Goal: Information Seeking & Learning: Learn about a topic

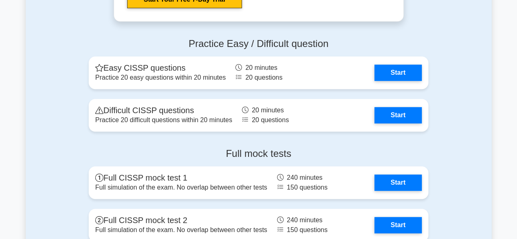
scroll to position [1791, 0]
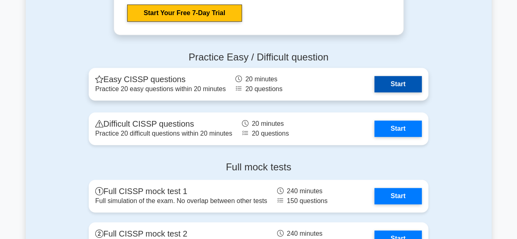
click at [400, 92] on link "Start" at bounding box center [398, 84] width 47 height 16
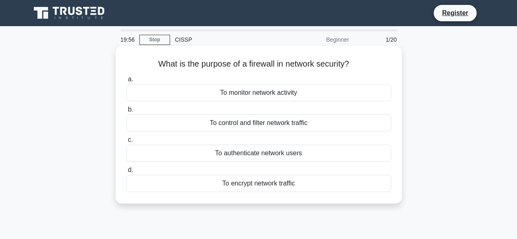
click at [273, 123] on div "To control and filter network traffic" at bounding box center [258, 123] width 265 height 17
click at [126, 112] on input "b. To control and filter network traffic" at bounding box center [126, 109] width 0 height 5
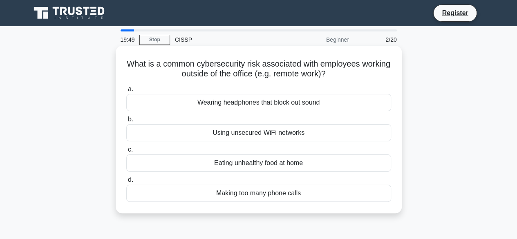
click at [241, 132] on div "Using unsecured WiFi networks" at bounding box center [258, 132] width 265 height 17
click at [126, 122] on input "b. Using unsecured WiFi networks" at bounding box center [126, 119] width 0 height 5
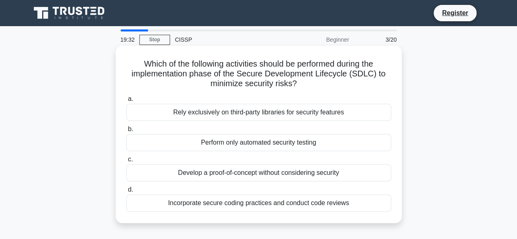
click at [281, 208] on div "Incorporate secure coding practices and conduct code reviews" at bounding box center [258, 203] width 265 height 17
click at [126, 193] on input "d. Incorporate secure coding practices and conduct code reviews" at bounding box center [126, 189] width 0 height 5
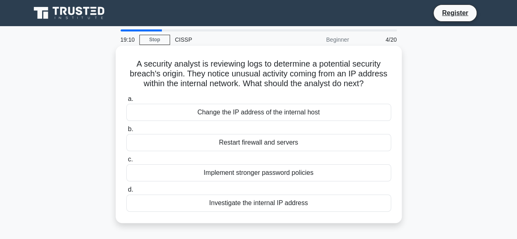
click at [272, 206] on div "Investigate the internal IP address" at bounding box center [258, 203] width 265 height 17
click at [126, 193] on input "d. Investigate the internal IP address" at bounding box center [126, 189] width 0 height 5
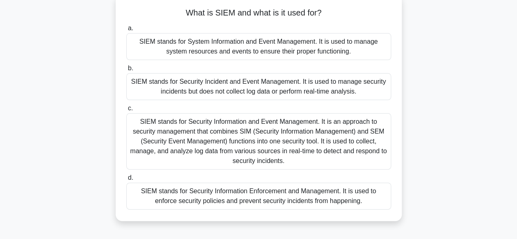
scroll to position [52, 0]
click at [276, 138] on div "SIEM stands for Security Information and Event Management. It is an approach to…" at bounding box center [258, 141] width 265 height 56
click at [126, 111] on input "c. SIEM stands for Security Information and Event Management. It is an approach…" at bounding box center [126, 108] width 0 height 5
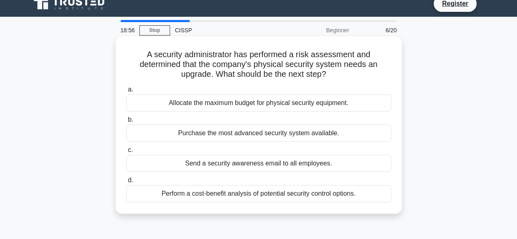
scroll to position [10, 0]
click at [271, 195] on div "Perform a cost-benefit analysis of potential security control options." at bounding box center [258, 193] width 265 height 17
click at [126, 183] on input "d. Perform a cost-benefit analysis of potential security control options." at bounding box center [126, 179] width 0 height 5
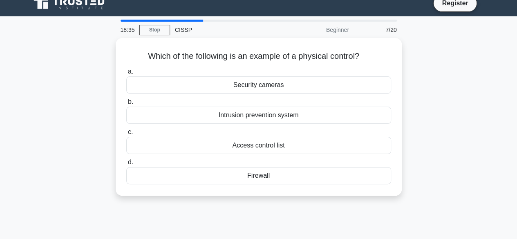
scroll to position [0, 0]
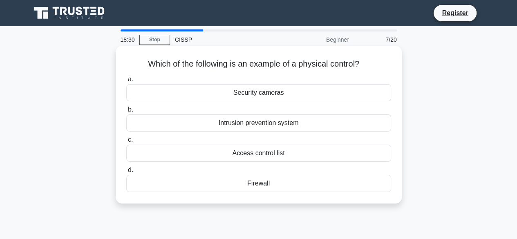
click at [275, 97] on div "Security cameras" at bounding box center [258, 92] width 265 height 17
click at [126, 82] on input "a. Security cameras" at bounding box center [126, 79] width 0 height 5
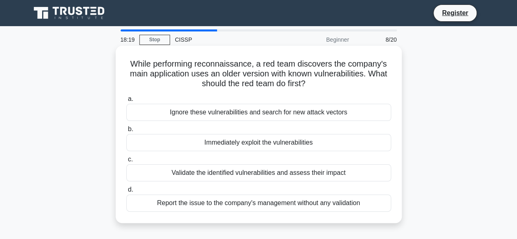
click at [272, 207] on div "Report the issue to the company's management without any validation" at bounding box center [258, 203] width 265 height 17
click at [126, 193] on input "d. Report the issue to the company's management without any validation" at bounding box center [126, 189] width 0 height 5
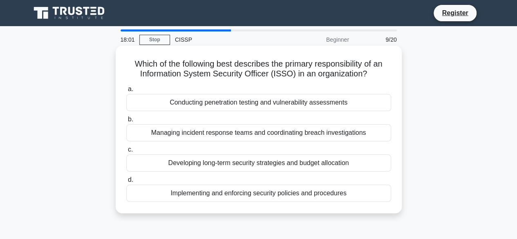
click at [250, 133] on div "Managing incident response teams and coordinating breach investigations" at bounding box center [258, 132] width 265 height 17
click at [126, 122] on input "b. Managing incident response teams and coordinating breach investigations" at bounding box center [126, 119] width 0 height 5
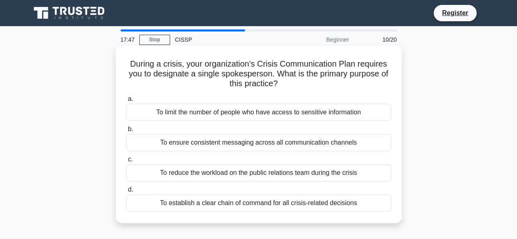
click at [238, 112] on div "To limit the number of people who have access to sensitive information" at bounding box center [258, 112] width 265 height 17
click at [126, 102] on input "a. To limit the number of people who have access to sensitive information" at bounding box center [126, 99] width 0 height 5
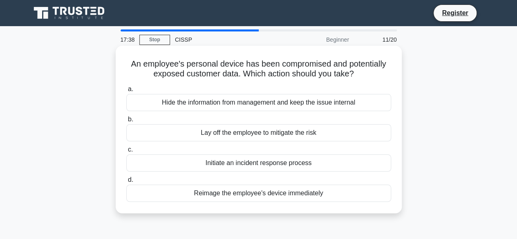
click at [267, 166] on div "Initiate an incident response process" at bounding box center [258, 163] width 265 height 17
click at [126, 153] on input "c. Initiate an incident response process" at bounding box center [126, 149] width 0 height 5
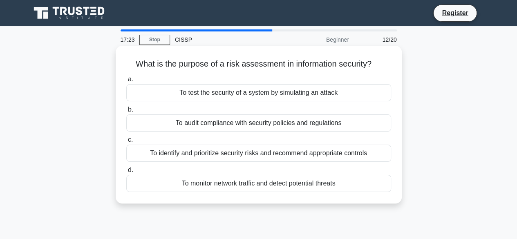
click at [249, 154] on div "To identify and prioritize security risks and recommend appropriate controls" at bounding box center [258, 153] width 265 height 17
click at [126, 143] on input "c. To identify and prioritize security risks and recommend appropriate controls" at bounding box center [126, 139] width 0 height 5
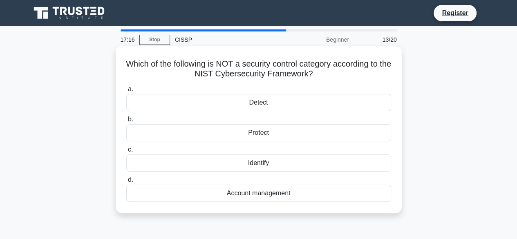
click at [259, 195] on div "Account management" at bounding box center [258, 193] width 265 height 17
click at [126, 183] on input "d. Account management" at bounding box center [126, 179] width 0 height 5
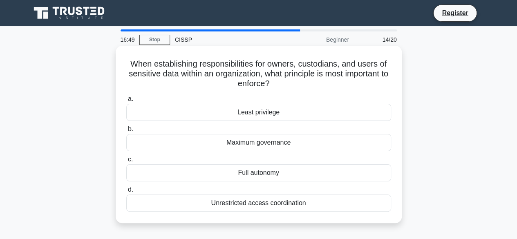
click at [245, 113] on div "Least privilege" at bounding box center [258, 112] width 265 height 17
click at [126, 102] on input "a. Least privilege" at bounding box center [126, 99] width 0 height 5
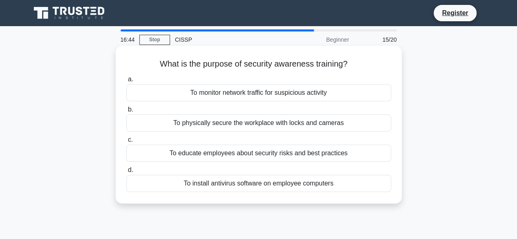
click at [249, 151] on div "To educate employees about security risks and best practices" at bounding box center [258, 153] width 265 height 17
click at [126, 143] on input "c. To educate employees about security risks and best practices" at bounding box center [126, 139] width 0 height 5
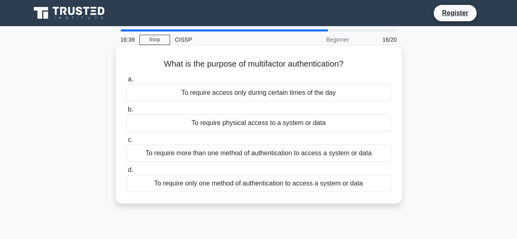
click at [279, 151] on div "To require more than one method of authentication to access a system or data" at bounding box center [258, 153] width 265 height 17
click at [126, 143] on input "c. To require more than one method of authentication to access a system or data" at bounding box center [126, 139] width 0 height 5
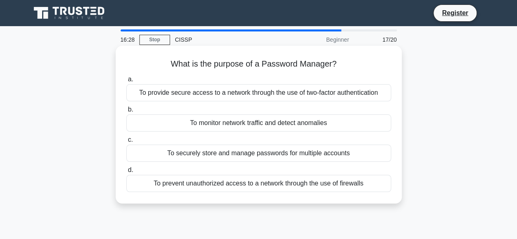
click at [260, 153] on div "To securely store and manage passwords for multiple accounts" at bounding box center [258, 153] width 265 height 17
click at [126, 143] on input "c. To securely store and manage passwords for multiple accounts" at bounding box center [126, 139] width 0 height 5
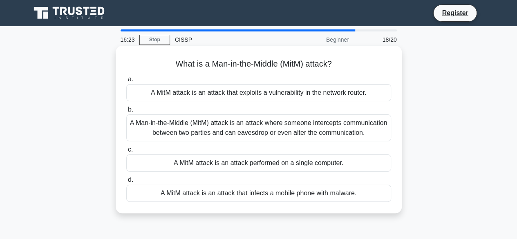
click at [267, 130] on div "A Man-in-the-Middle (MitM) attack is an attack where someone intercepts communi…" at bounding box center [258, 128] width 265 height 27
click at [126, 112] on input "b. A Man-in-the-Middle (MitM) attack is an attack where someone intercepts comm…" at bounding box center [126, 109] width 0 height 5
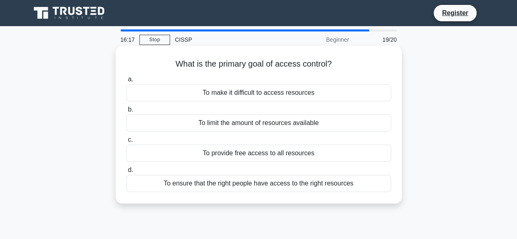
click at [280, 182] on div "To ensure that the right people have access to the right resources" at bounding box center [258, 183] width 265 height 17
click at [126, 173] on input "d. To ensure that the right people have access to the right resources" at bounding box center [126, 170] width 0 height 5
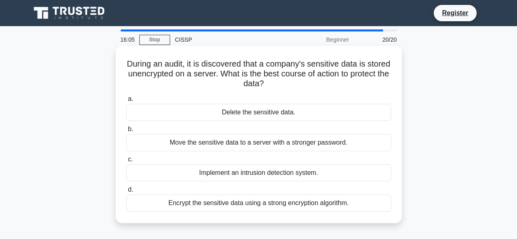
click at [269, 206] on div "Encrypt the sensitive data using a strong encryption algorithm." at bounding box center [258, 203] width 265 height 17
click at [126, 193] on input "d. Encrypt the sensitive data using a strong encryption algorithm." at bounding box center [126, 189] width 0 height 5
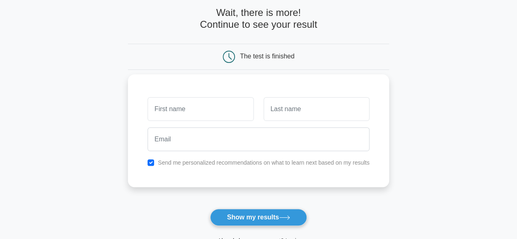
scroll to position [48, 0]
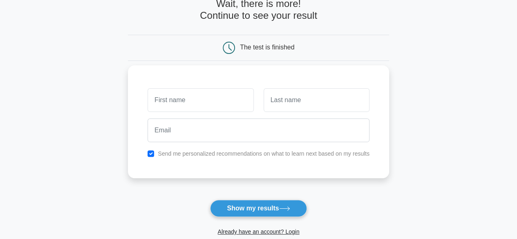
click at [217, 100] on input "text" at bounding box center [201, 100] width 106 height 24
type input "[PERSON_NAME]"
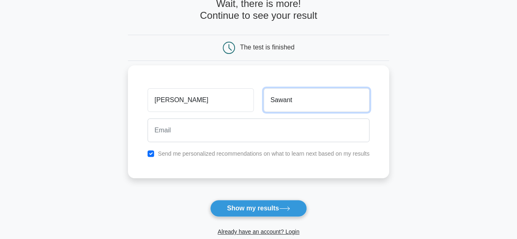
type input "Sawant"
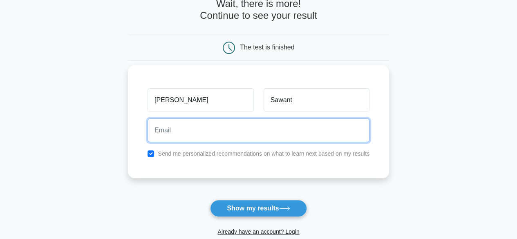
click at [224, 133] on input "email" at bounding box center [259, 131] width 222 height 24
type input "mokshadasawant9@gmail.com"
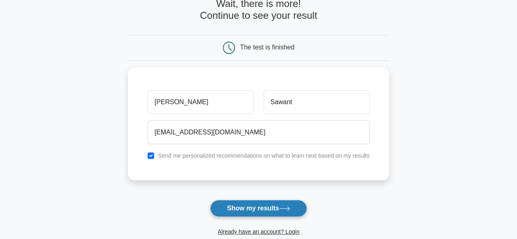
click at [254, 209] on button "Show my results" at bounding box center [258, 208] width 97 height 17
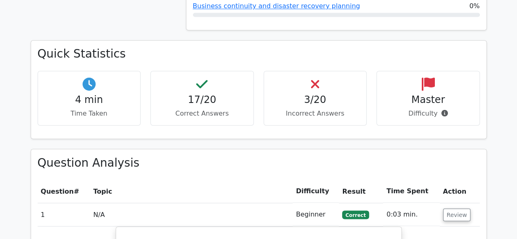
scroll to position [697, 0]
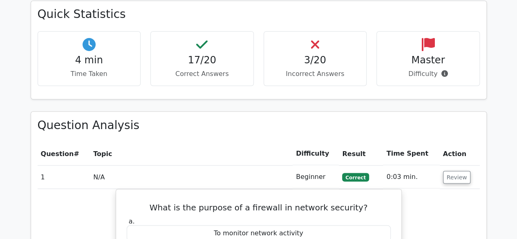
click at [326, 54] on h4 "3/20" at bounding box center [316, 60] width 90 height 12
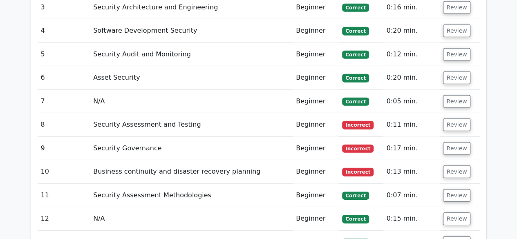
scroll to position [1170, 0]
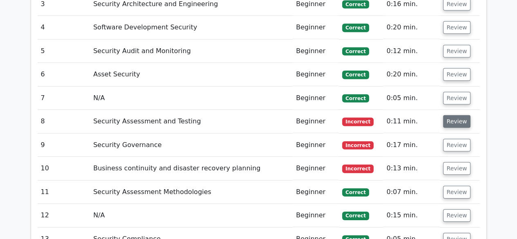
click at [448, 115] on button "Review" at bounding box center [457, 121] width 28 height 13
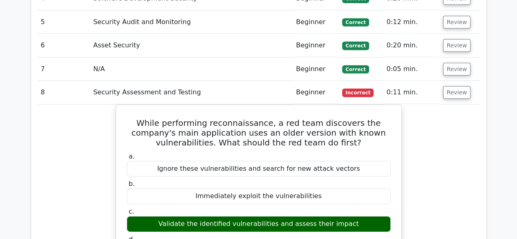
scroll to position [1199, 0]
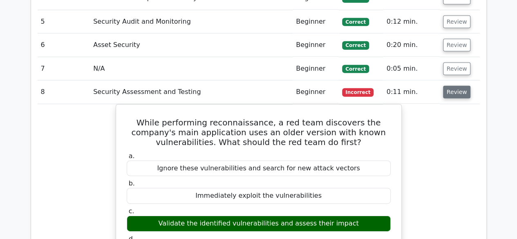
click at [459, 86] on button "Review" at bounding box center [457, 92] width 28 height 13
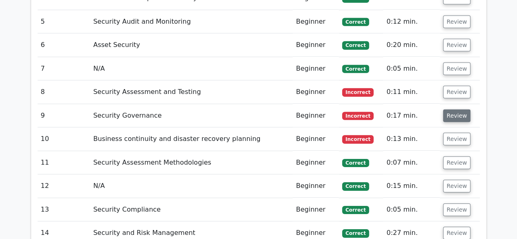
click at [455, 110] on button "Review" at bounding box center [457, 116] width 28 height 13
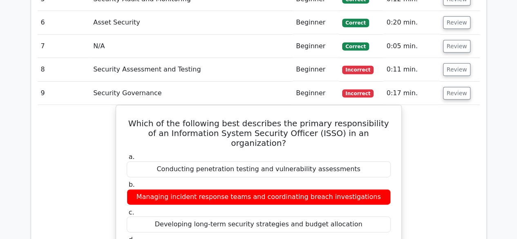
scroll to position [1222, 0]
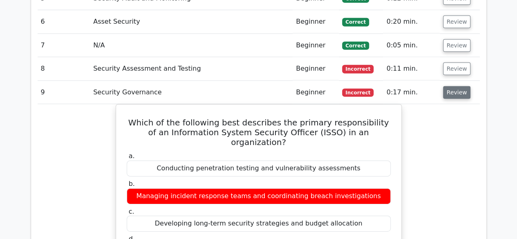
click at [456, 86] on button "Review" at bounding box center [457, 92] width 28 height 13
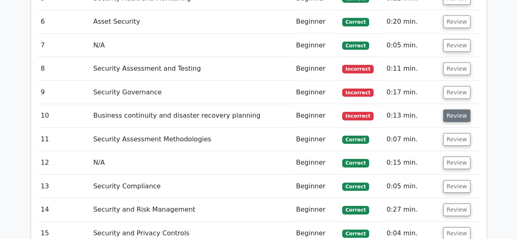
click at [450, 110] on button "Review" at bounding box center [457, 116] width 28 height 13
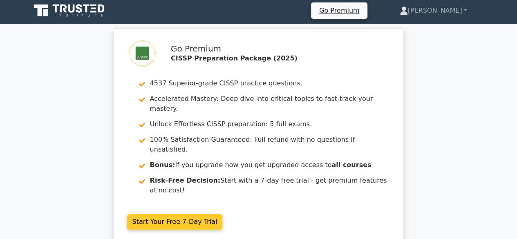
scroll to position [2, 0]
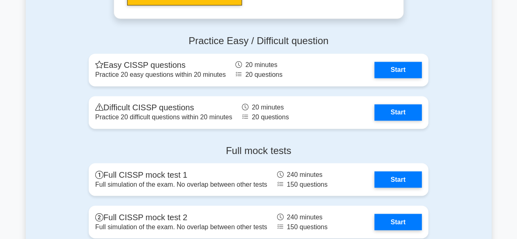
scroll to position [2162, 0]
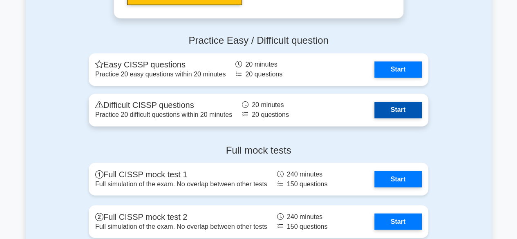
click at [405, 110] on link "Start" at bounding box center [398, 110] width 47 height 16
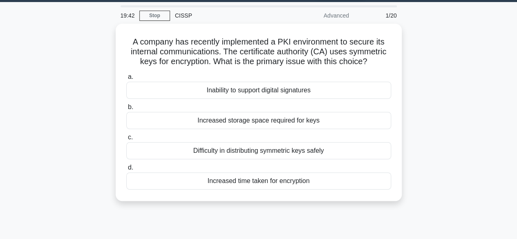
scroll to position [24, 0]
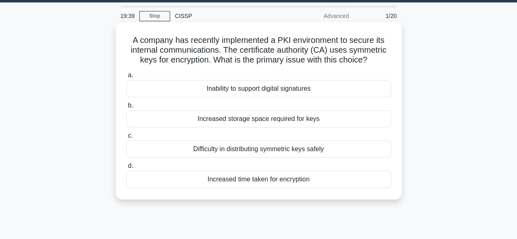
click at [253, 153] on div "Difficulty in distributing symmetric keys safely" at bounding box center [258, 149] width 265 height 17
click at [126, 139] on input "c. Difficulty in distributing symmetric keys safely" at bounding box center [126, 135] width 0 height 5
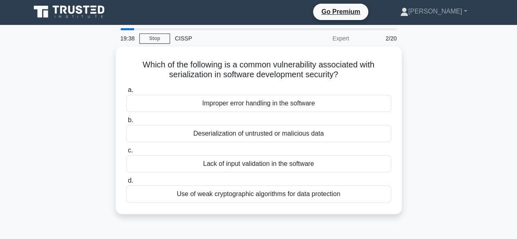
scroll to position [0, 0]
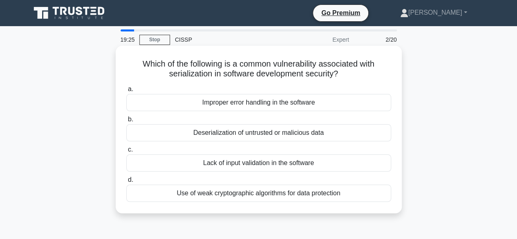
click at [235, 194] on div "Use of weak cryptographic algorithms for data protection" at bounding box center [258, 193] width 265 height 17
click at [126, 183] on input "d. Use of weak cryptographic algorithms for data protection" at bounding box center [126, 179] width 0 height 5
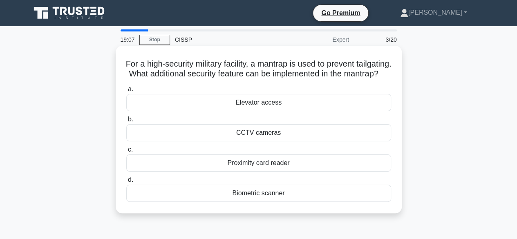
click at [258, 172] on div "Proximity card reader" at bounding box center [258, 163] width 265 height 17
click at [126, 153] on input "c. Proximity card reader" at bounding box center [126, 149] width 0 height 5
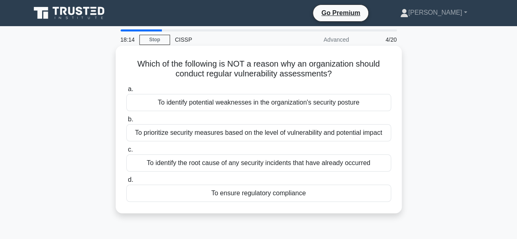
click at [249, 195] on div "To ensure regulatory compliance" at bounding box center [258, 193] width 265 height 17
click at [126, 183] on input "d. To ensure regulatory compliance" at bounding box center [126, 179] width 0 height 5
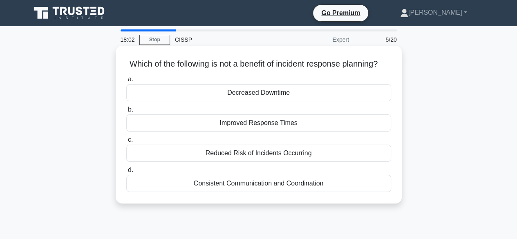
click at [234, 192] on div "Consistent Communication and Coordination" at bounding box center [258, 183] width 265 height 17
click at [126, 173] on input "d. Consistent Communication and Coordination" at bounding box center [126, 170] width 0 height 5
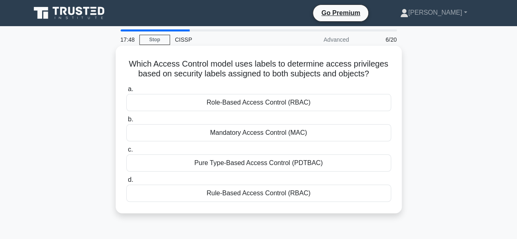
click at [258, 102] on div "Role-Based Access Control (RBAC)" at bounding box center [258, 102] width 265 height 17
click at [126, 92] on input "a. Role-Based Access Control (RBAC)" at bounding box center [126, 89] width 0 height 5
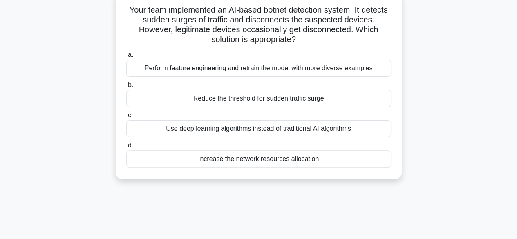
scroll to position [53, 0]
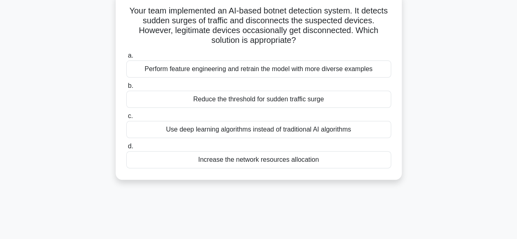
click at [248, 74] on div "Perform feature engineering and retrain the model with more diverse examples" at bounding box center [258, 69] width 265 height 17
click at [126, 58] on input "a. Perform feature engineering and retrain the model with more diverse examples" at bounding box center [126, 55] width 0 height 5
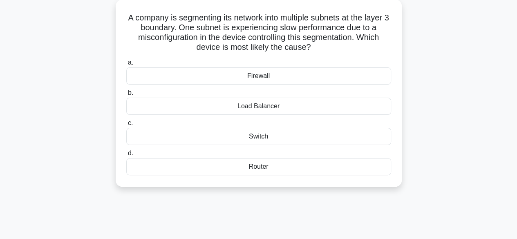
scroll to position [52, 0]
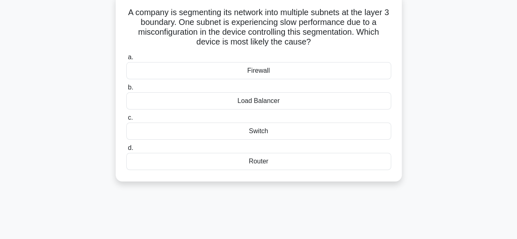
click at [272, 99] on div "Load Balancer" at bounding box center [258, 100] width 265 height 17
click at [126, 90] on input "b. Load Balancer" at bounding box center [126, 87] width 0 height 5
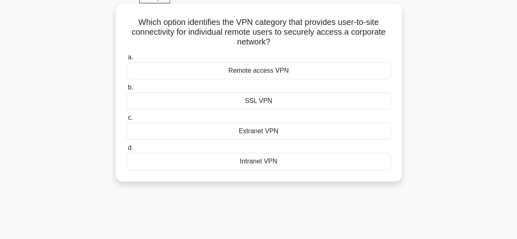
scroll to position [47, 0]
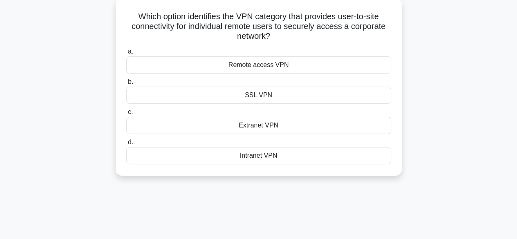
click at [275, 66] on div "Remote access VPN" at bounding box center [258, 64] width 265 height 17
click at [126, 54] on input "a. Remote access VPN" at bounding box center [126, 51] width 0 height 5
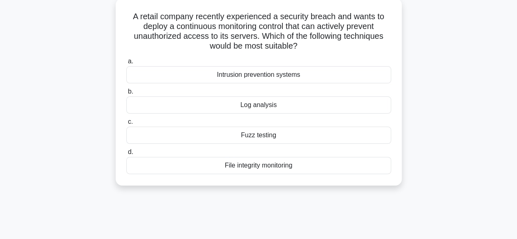
click at [287, 16] on h5 "A retail company recently experienced a security breach and wants to deploy a c…" at bounding box center [259, 31] width 267 height 40
click at [272, 81] on div "Intrusion prevention systems" at bounding box center [258, 74] width 265 height 17
click at [126, 64] on input "a. Intrusion prevention systems" at bounding box center [126, 61] width 0 height 5
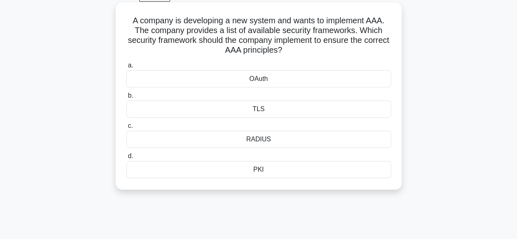
scroll to position [45, 0]
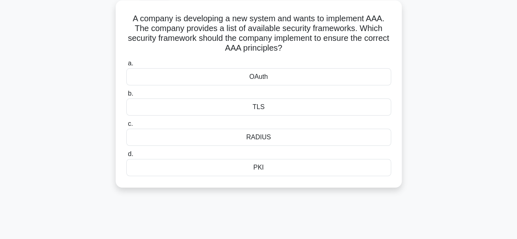
click at [264, 81] on div "OAuth" at bounding box center [258, 76] width 265 height 17
click at [126, 66] on input "a. OAuth" at bounding box center [126, 63] width 0 height 5
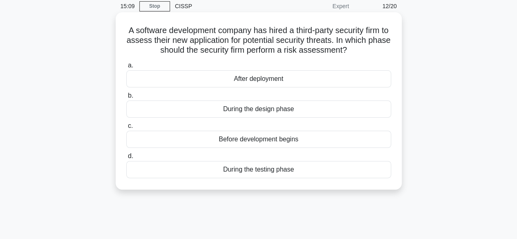
scroll to position [34, 0]
click at [281, 168] on div "During the testing phase" at bounding box center [258, 169] width 265 height 17
click at [126, 159] on input "d. During the testing phase" at bounding box center [126, 155] width 0 height 5
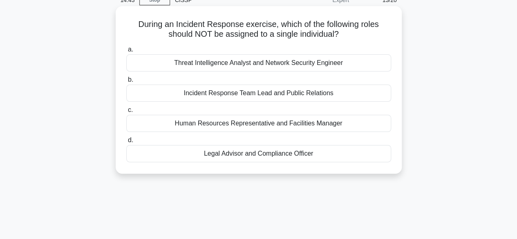
scroll to position [40, 0]
click at [254, 125] on div "Human Resources Representative and Facilities Manager" at bounding box center [258, 123] width 265 height 17
click at [126, 112] on input "c. Human Resources Representative and Facilities Manager" at bounding box center [126, 109] width 0 height 5
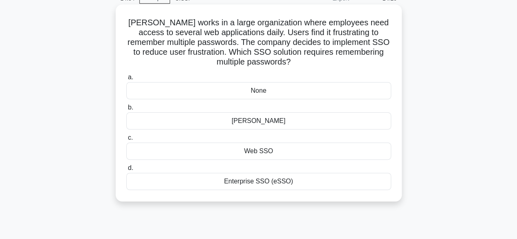
scroll to position [48, 0]
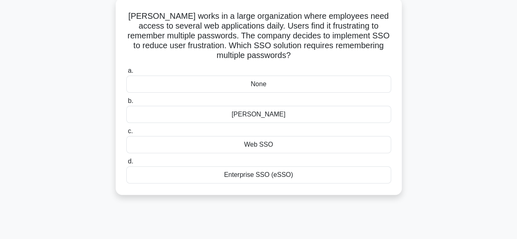
click at [256, 181] on div "Enterprise SSO (eSSO)" at bounding box center [258, 174] width 265 height 17
click at [126, 164] on input "d. Enterprise SSO (eSSO)" at bounding box center [126, 161] width 0 height 5
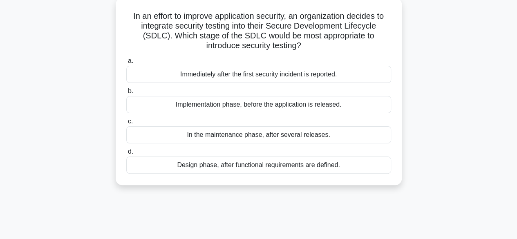
click at [263, 165] on div "Design phase, after functional requirements are defined." at bounding box center [258, 165] width 265 height 17
click at [126, 155] on input "d. Design phase, after functional requirements are defined." at bounding box center [126, 151] width 0 height 5
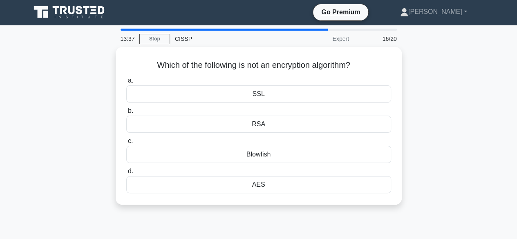
scroll to position [0, 0]
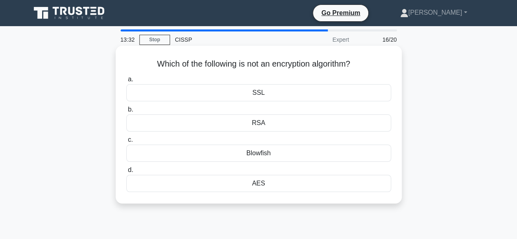
click at [290, 150] on div "Blowfish" at bounding box center [258, 153] width 265 height 17
click at [126, 143] on input "c. Blowfish" at bounding box center [126, 139] width 0 height 5
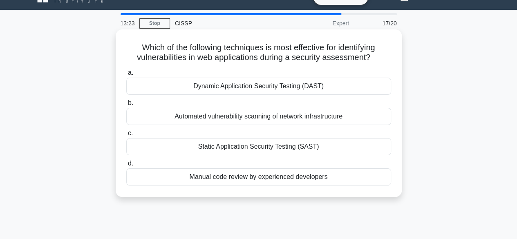
scroll to position [18, 0]
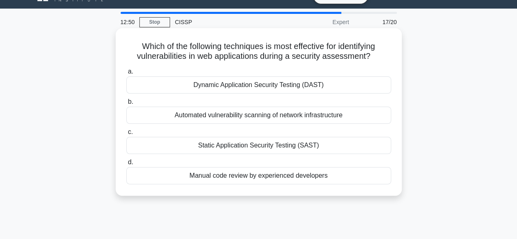
click at [245, 89] on div "Dynamic Application Security Testing (DAST)" at bounding box center [258, 84] width 265 height 17
click at [126, 74] on input "a. Dynamic Application Security Testing (DAST)" at bounding box center [126, 71] width 0 height 5
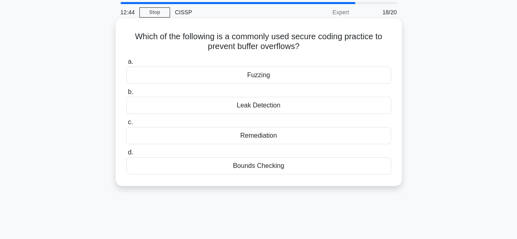
scroll to position [28, 0]
click at [287, 77] on div "Fuzzing" at bounding box center [258, 74] width 265 height 17
click at [126, 64] on input "a. Fuzzing" at bounding box center [126, 61] width 0 height 5
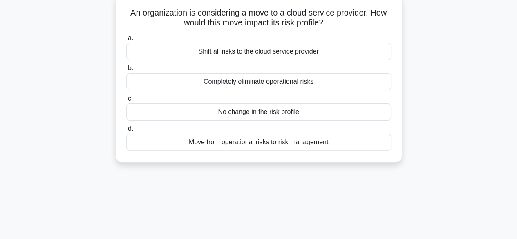
scroll to position [51, 0]
click at [292, 141] on div "Move from operational risks to risk management" at bounding box center [258, 142] width 265 height 17
click at [126, 132] on input "d. Move from operational risks to risk management" at bounding box center [126, 129] width 0 height 5
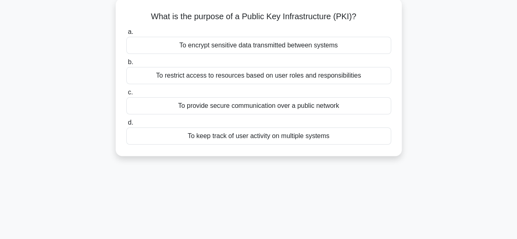
scroll to position [47, 0]
click at [236, 50] on div "To encrypt sensitive data transmitted between systems" at bounding box center [258, 46] width 265 height 17
click at [126, 36] on input "a. To encrypt sensitive data transmitted between systems" at bounding box center [126, 32] width 0 height 5
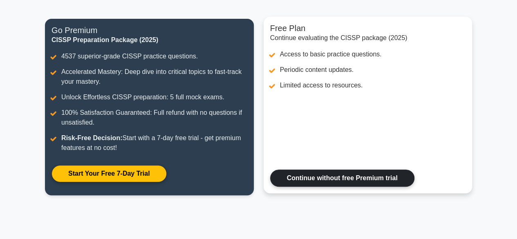
scroll to position [124, 0]
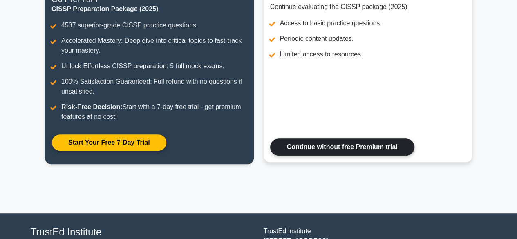
click at [317, 151] on link "Continue without free Premium trial" at bounding box center [342, 147] width 144 height 17
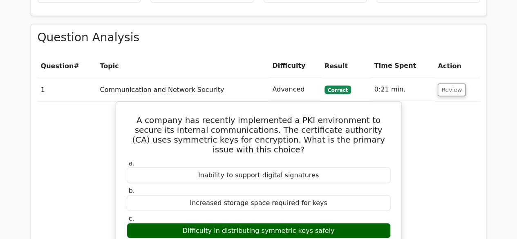
scroll to position [695, 0]
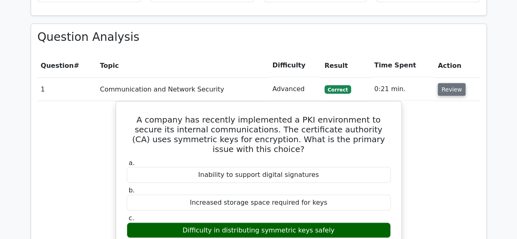
click at [451, 83] on button "Review" at bounding box center [452, 89] width 28 height 13
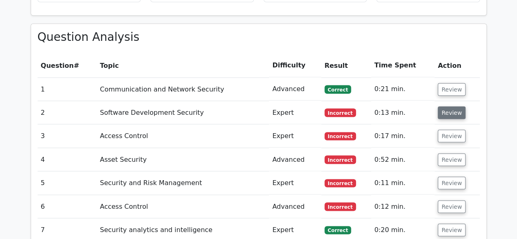
click at [447, 106] on button "Review" at bounding box center [452, 112] width 28 height 13
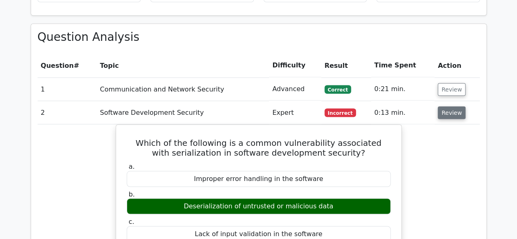
click at [447, 106] on button "Review" at bounding box center [452, 112] width 28 height 13
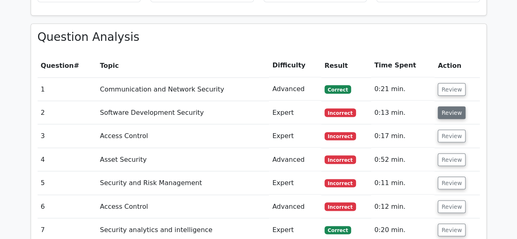
click at [447, 106] on button "Review" at bounding box center [452, 112] width 28 height 13
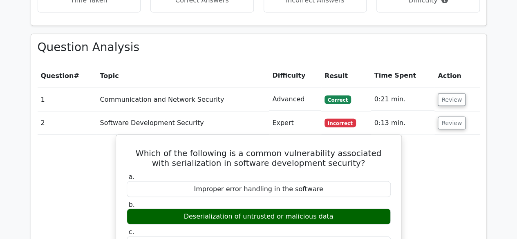
scroll to position [684, 0]
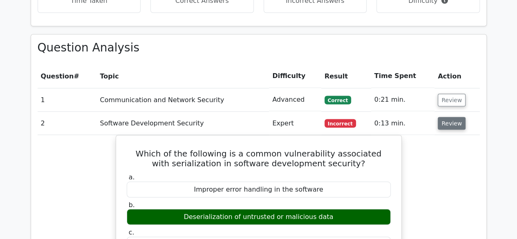
click at [441, 117] on button "Review" at bounding box center [452, 123] width 28 height 13
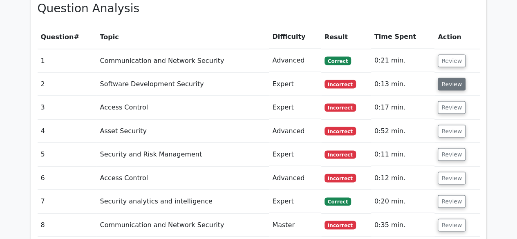
scroll to position [727, 0]
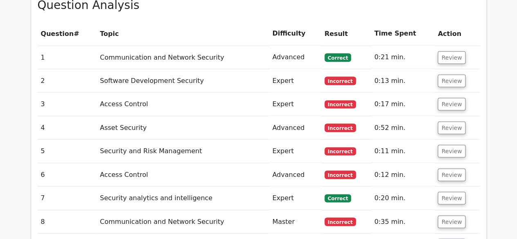
click at [445, 116] on td "Review" at bounding box center [457, 127] width 45 height 23
click at [447, 98] on button "Review" at bounding box center [452, 104] width 28 height 13
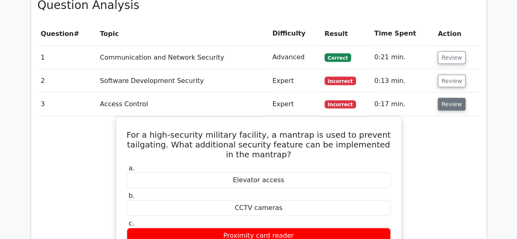
click at [441, 98] on button "Review" at bounding box center [452, 104] width 28 height 13
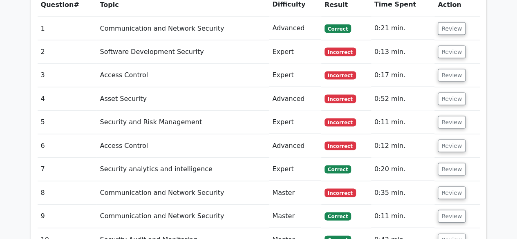
scroll to position [529, 0]
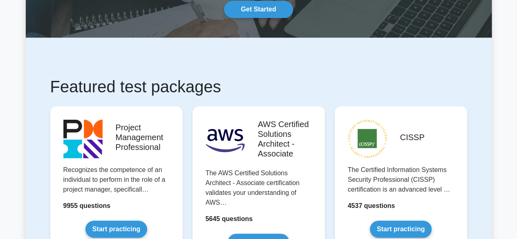
scroll to position [115, 0]
